Goal: Find specific page/section: Find specific page/section

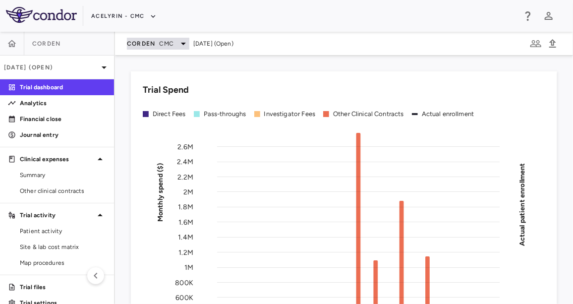
click at [151, 41] on span "Corden" at bounding box center [141, 44] width 29 height 8
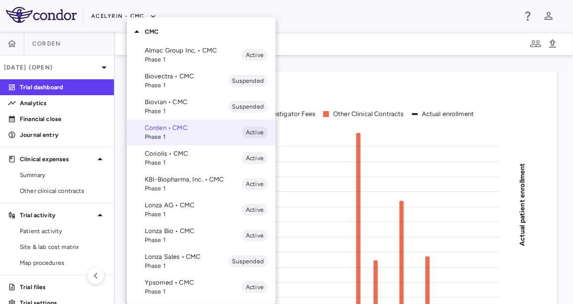
click at [185, 232] on p "Lonza Bio • CMC" at bounding box center [193, 231] width 97 height 9
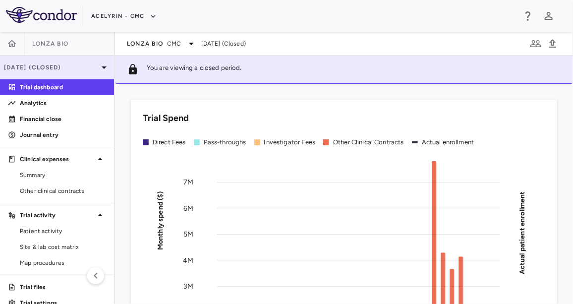
click at [79, 60] on div "[DATE] (Closed)" at bounding box center [57, 68] width 114 height 24
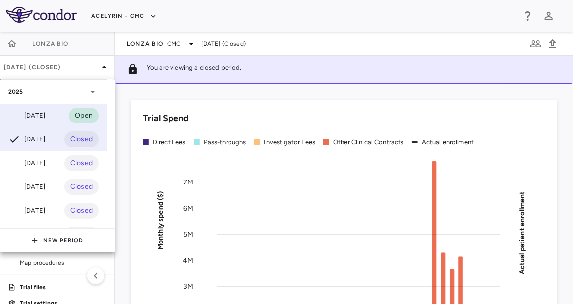
click at [56, 111] on div "[DATE] Open" at bounding box center [53, 116] width 106 height 24
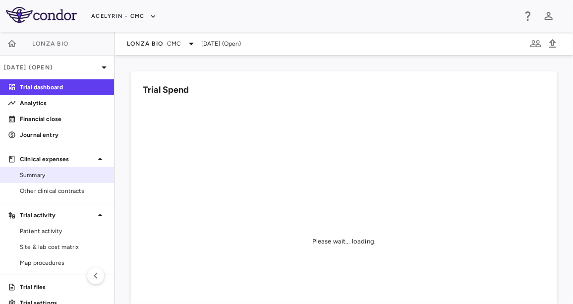
drag, startPoint x: 84, startPoint y: 186, endPoint x: 93, endPoint y: 168, distance: 21.1
click at [84, 185] on link "Other clinical contracts" at bounding box center [57, 190] width 114 height 15
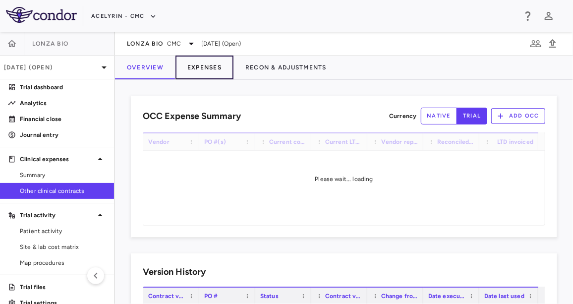
click at [198, 71] on button "Expenses" at bounding box center [204, 68] width 58 height 24
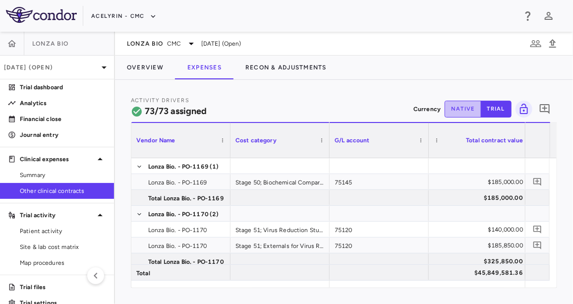
click at [452, 108] on button "native" at bounding box center [463, 109] width 37 height 17
